Goal: Task Accomplishment & Management: Manage account settings

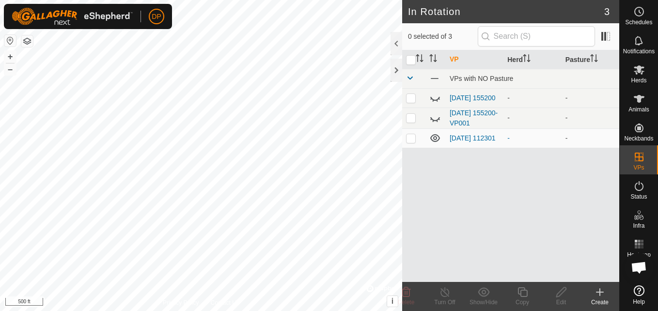
scroll to position [1003, 0]
click at [435, 97] on icon at bounding box center [435, 98] width 12 height 12
click at [435, 97] on icon at bounding box center [435, 98] width 10 height 8
click at [435, 119] on icon at bounding box center [435, 118] width 12 height 12
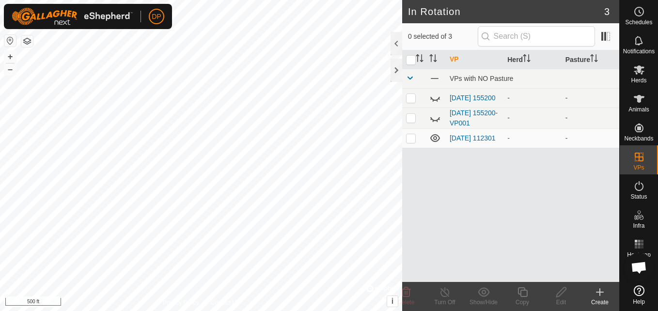
scroll to position [1003, 0]
click at [599, 292] on icon at bounding box center [599, 292] width 7 height 0
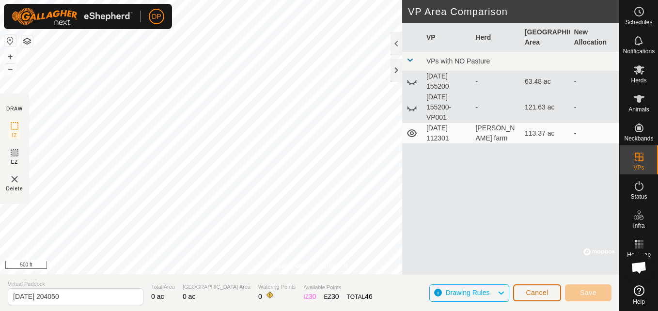
click at [536, 288] on button "Cancel" at bounding box center [537, 292] width 48 height 17
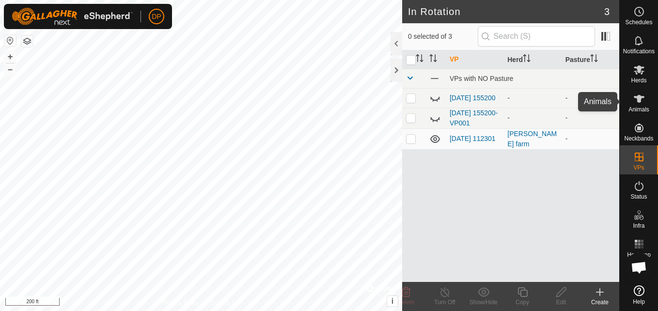
click at [641, 92] on es-animals-svg-icon at bounding box center [638, 98] width 17 height 15
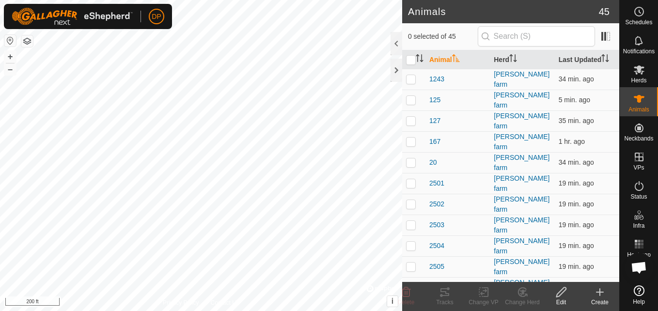
scroll to position [291, 0]
click at [433, 158] on span "20" at bounding box center [433, 163] width 8 height 10
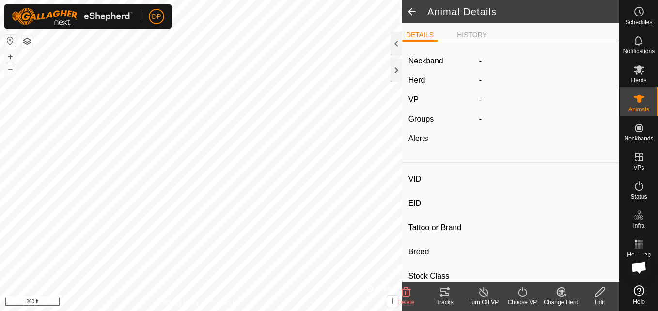
type input "20"
type input "-"
type input "angus"
type input "-"
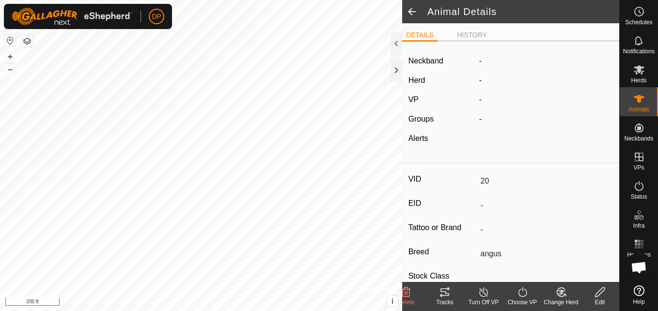
type input "0 kg"
type input "-"
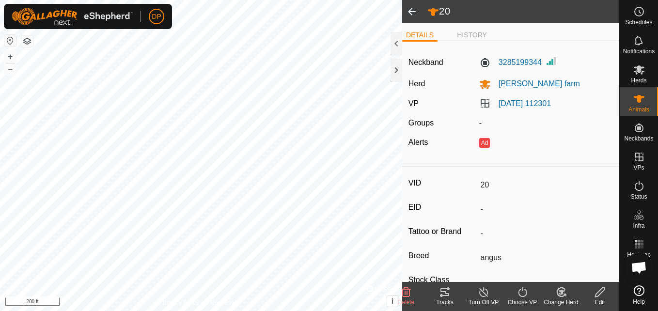
click at [433, 137] on div "Alerts" at bounding box center [439, 143] width 71 height 12
click at [598, 292] on icon at bounding box center [600, 292] width 10 height 10
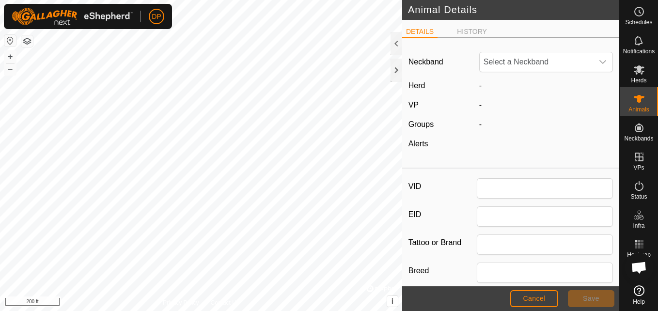
type input "20"
type input "angus"
type input "0"
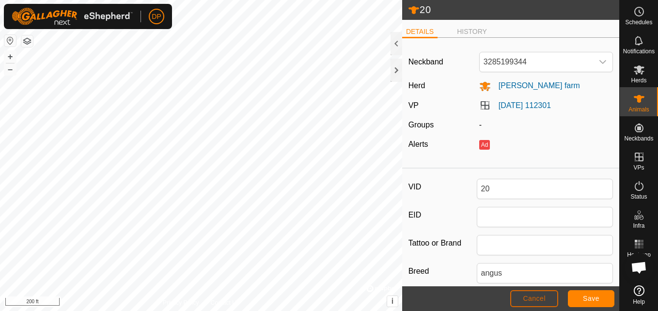
click at [522, 295] on button "Cancel" at bounding box center [534, 298] width 48 height 17
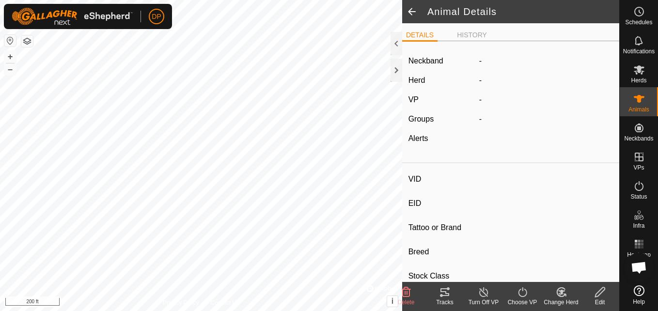
type input "20"
type input "-"
type input "angus"
type input "-"
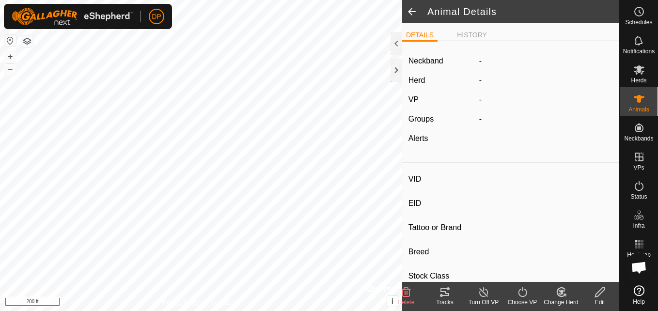
type input "0 kg"
type input "-"
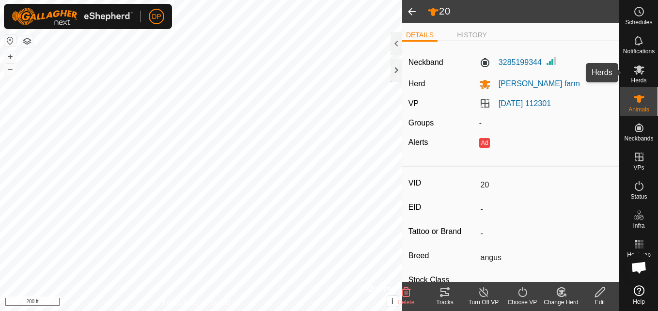
drag, startPoint x: 646, startPoint y: 71, endPoint x: 644, endPoint y: 76, distance: 5.4
click at [646, 72] on es-mob-svg-icon at bounding box center [638, 69] width 17 height 15
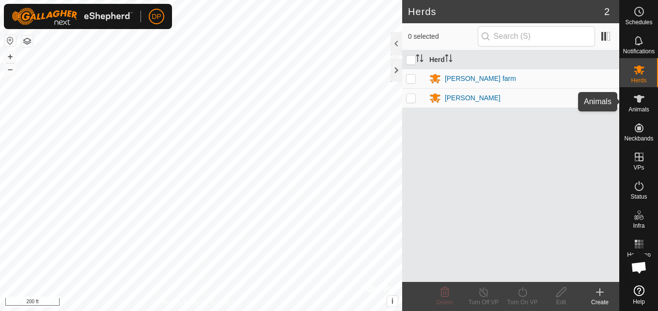
click at [636, 101] on icon at bounding box center [639, 99] width 12 height 12
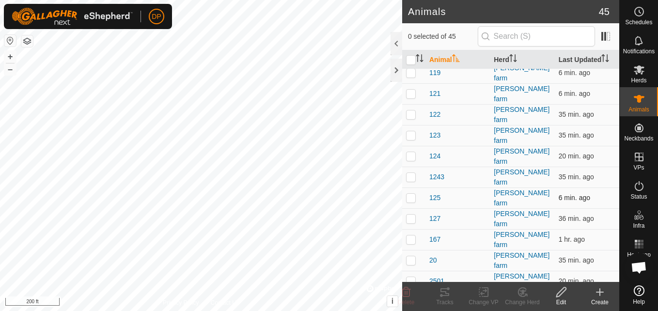
scroll to position [242, 0]
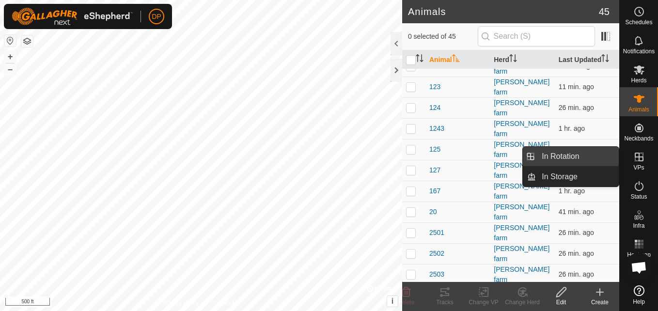
drag, startPoint x: 616, startPoint y: 157, endPoint x: 601, endPoint y: 154, distance: 14.8
click at [601, 154] on link "In Rotation" at bounding box center [577, 156] width 83 height 19
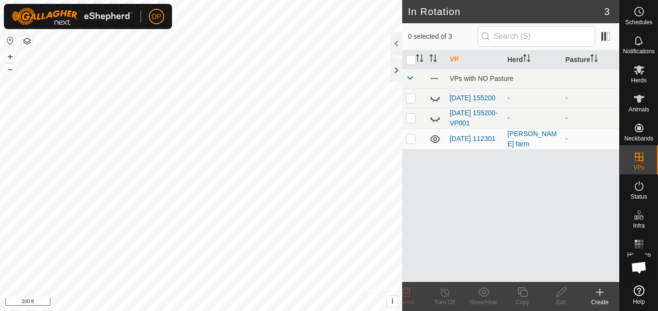
click at [449, 244] on div "In Rotation 3 0 selected of 3 VP Herd Pasture VPs with NO Pasture [DATE] 155200…" at bounding box center [309, 155] width 619 height 311
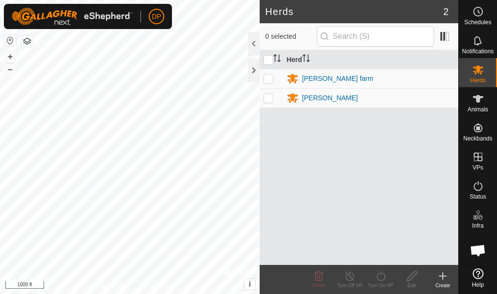
scroll to position [1003, 0]
